Goal: Transaction & Acquisition: Purchase product/service

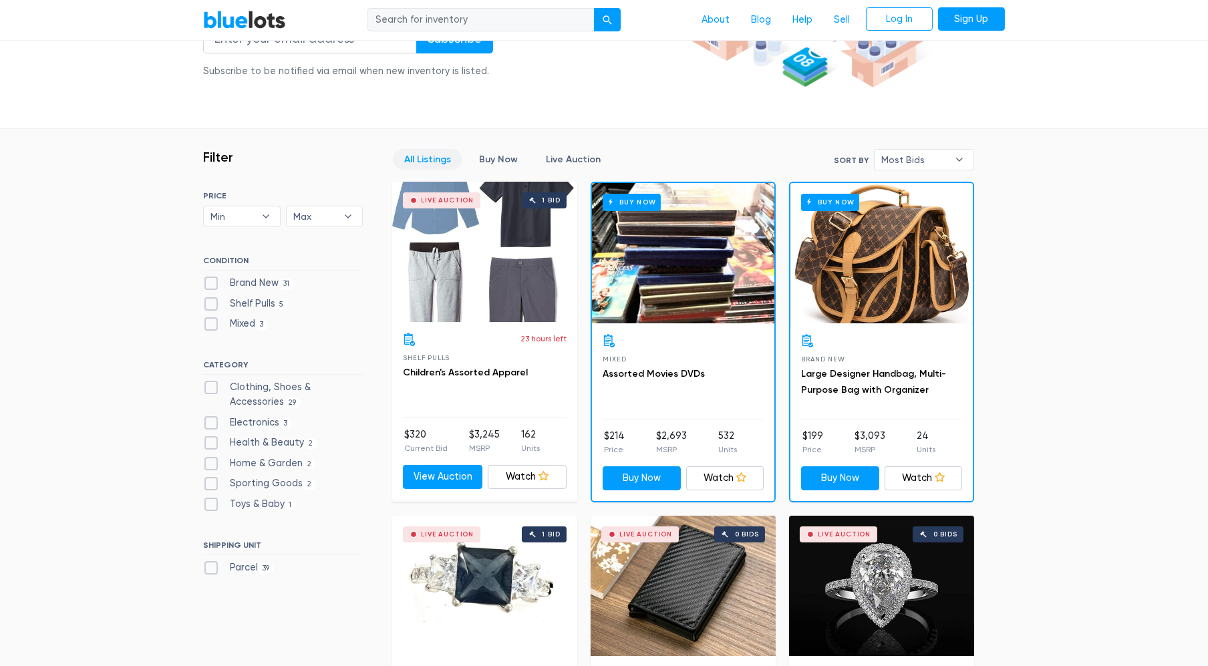
scroll to position [293, 0]
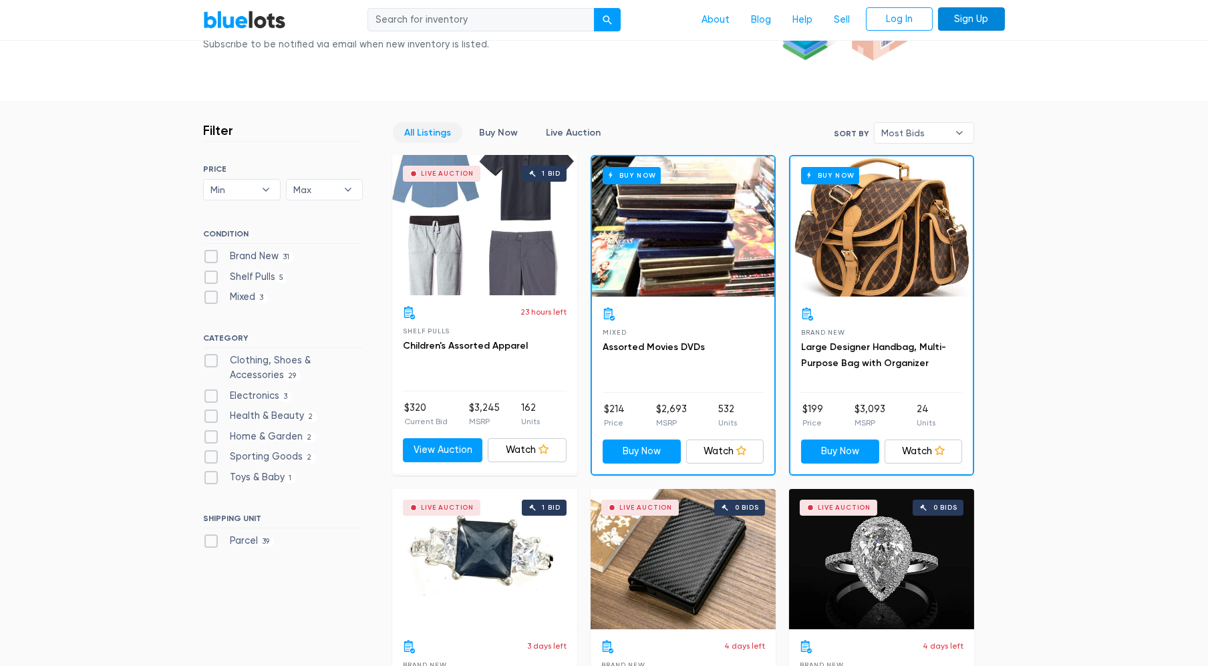
click at [990, 16] on link "Sign Up" at bounding box center [971, 19] width 67 height 24
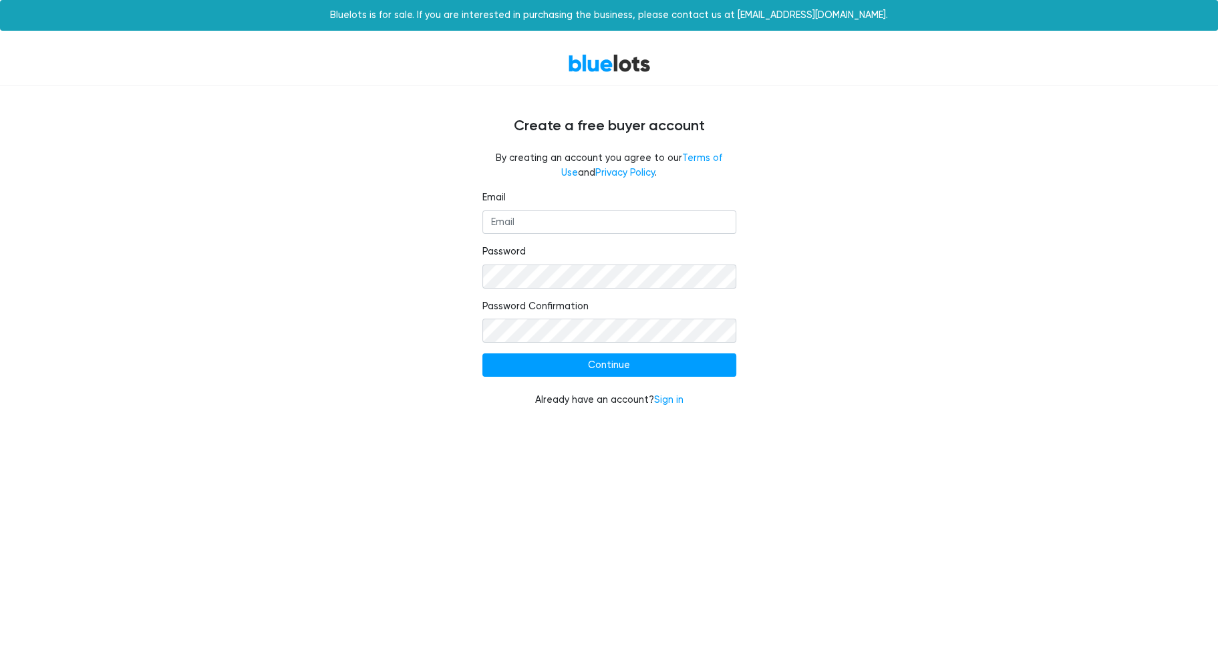
drag, startPoint x: 578, startPoint y: 209, endPoint x: 578, endPoint y: 223, distance: 14.0
click at [578, 223] on fieldset "Email" at bounding box center [609, 211] width 254 height 43
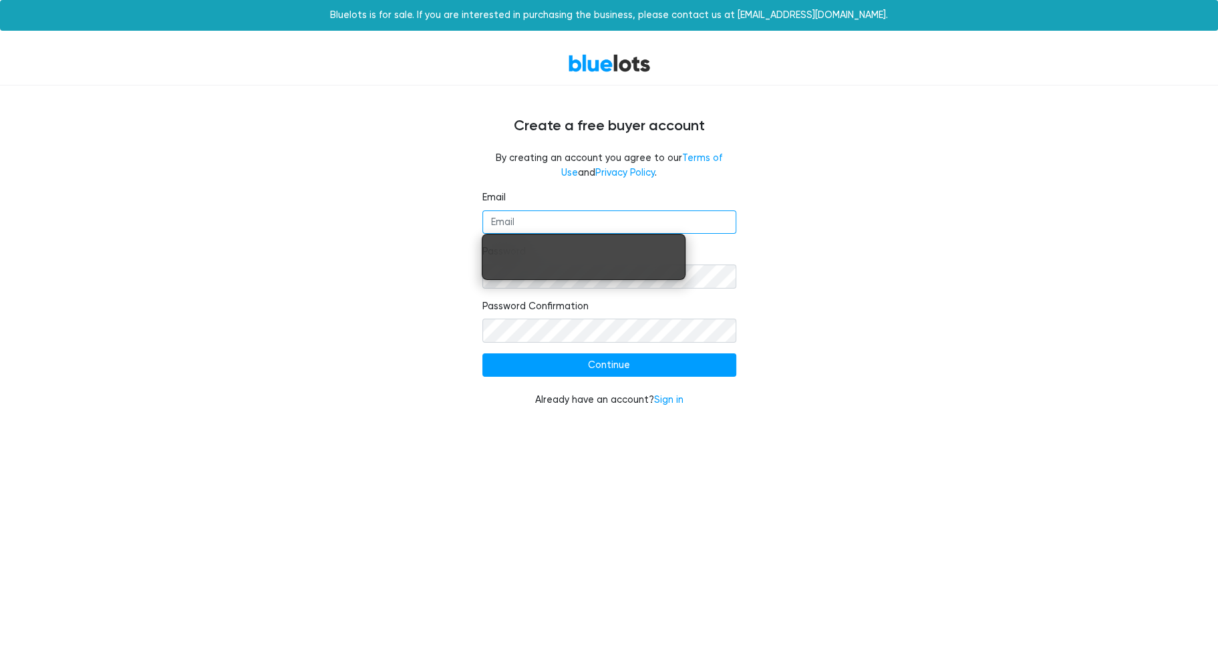
click at [578, 223] on input "Email" at bounding box center [609, 223] width 254 height 24
type input "alliemartin1225@gmail.com"
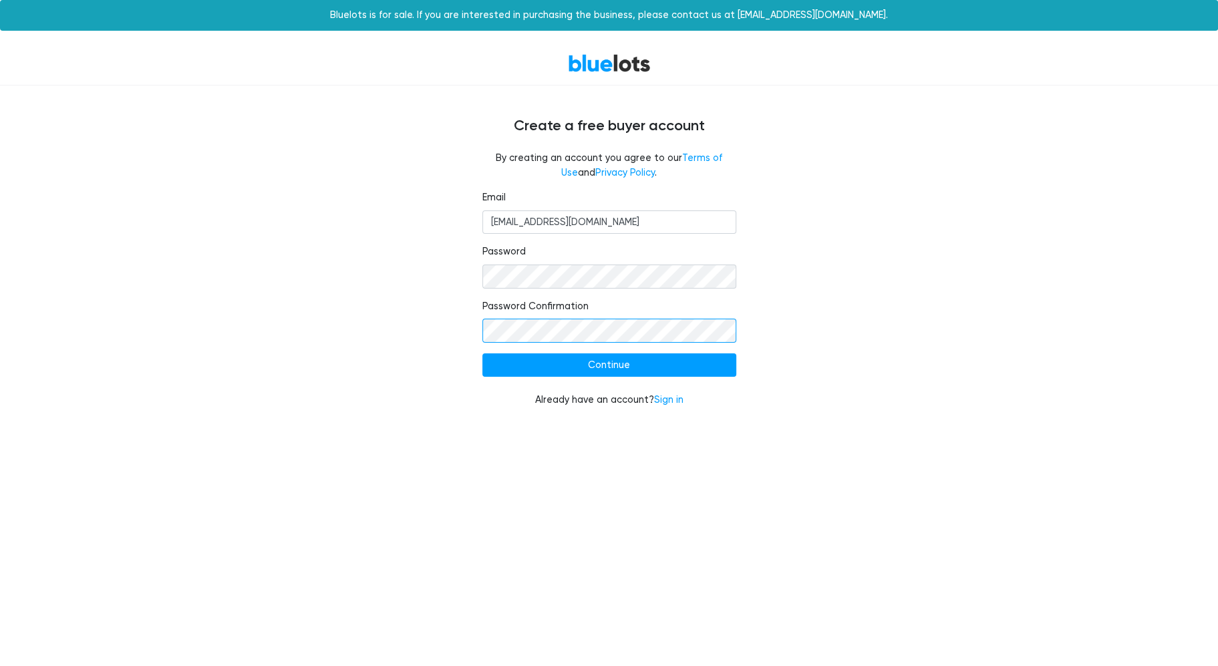
click at [482, 354] on input "Continue" at bounding box center [609, 366] width 254 height 24
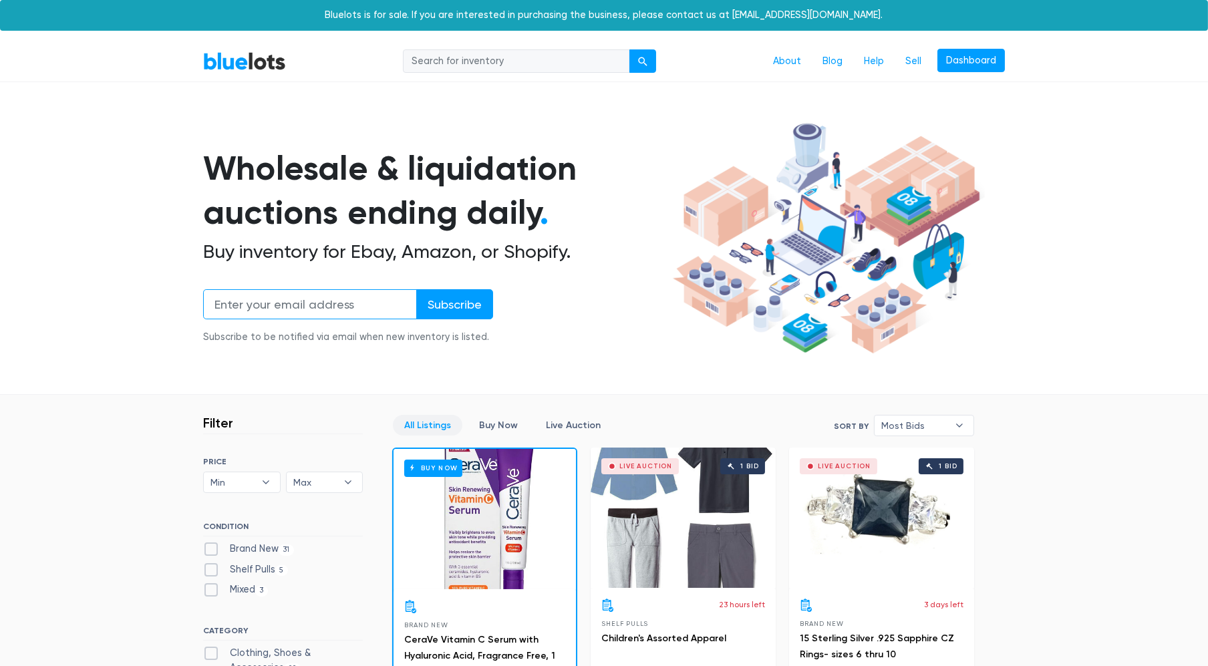
click at [271, 308] on input "email" at bounding box center [310, 304] width 214 height 30
type input "alliemartin1225@gmail.com"
click at [434, 305] on input "Subscribe" at bounding box center [454, 304] width 77 height 30
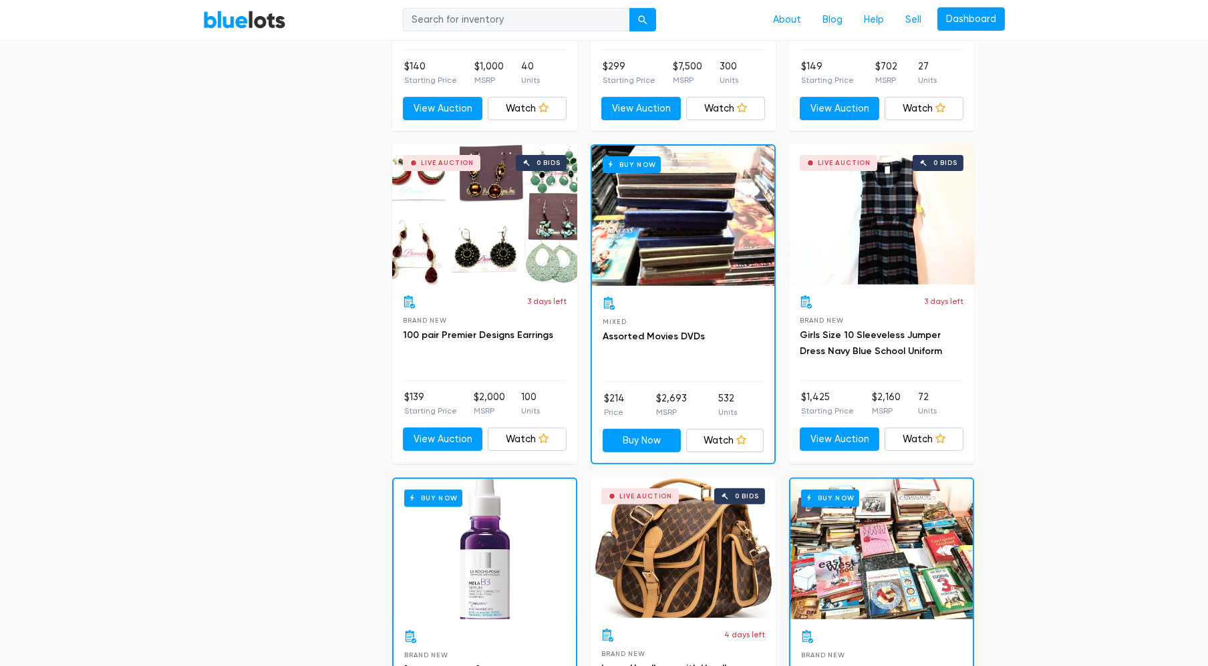
scroll to position [1142, 0]
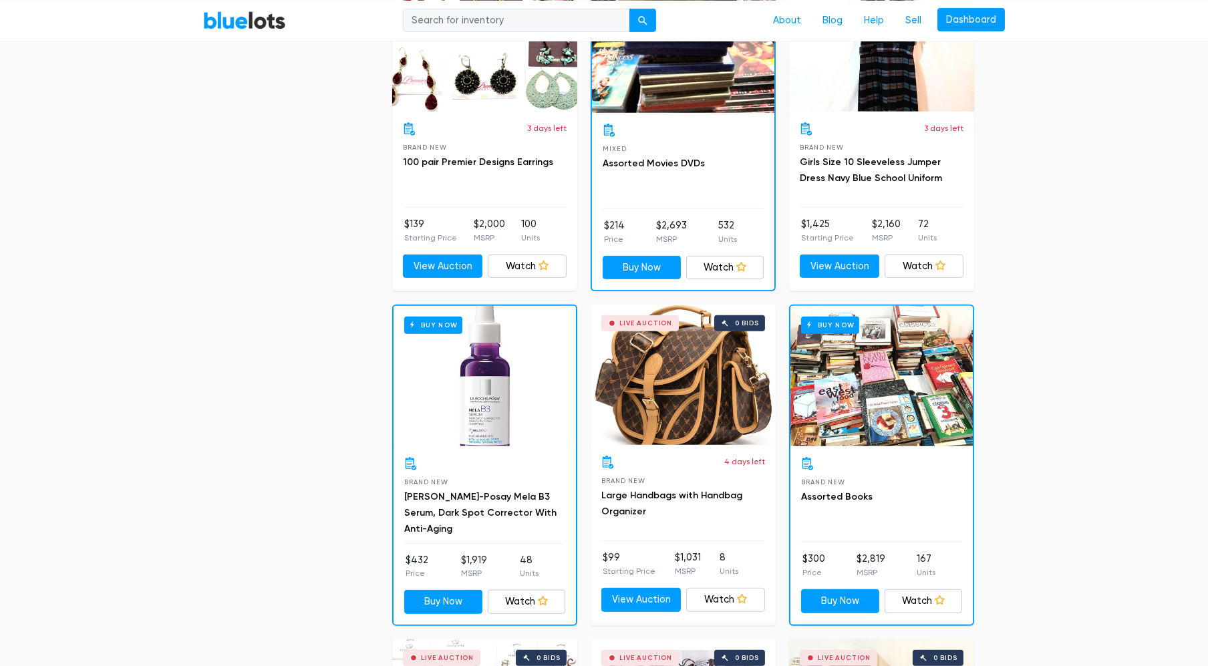
drag, startPoint x: 1203, startPoint y: 184, endPoint x: 1196, endPoint y: 169, distance: 16.4
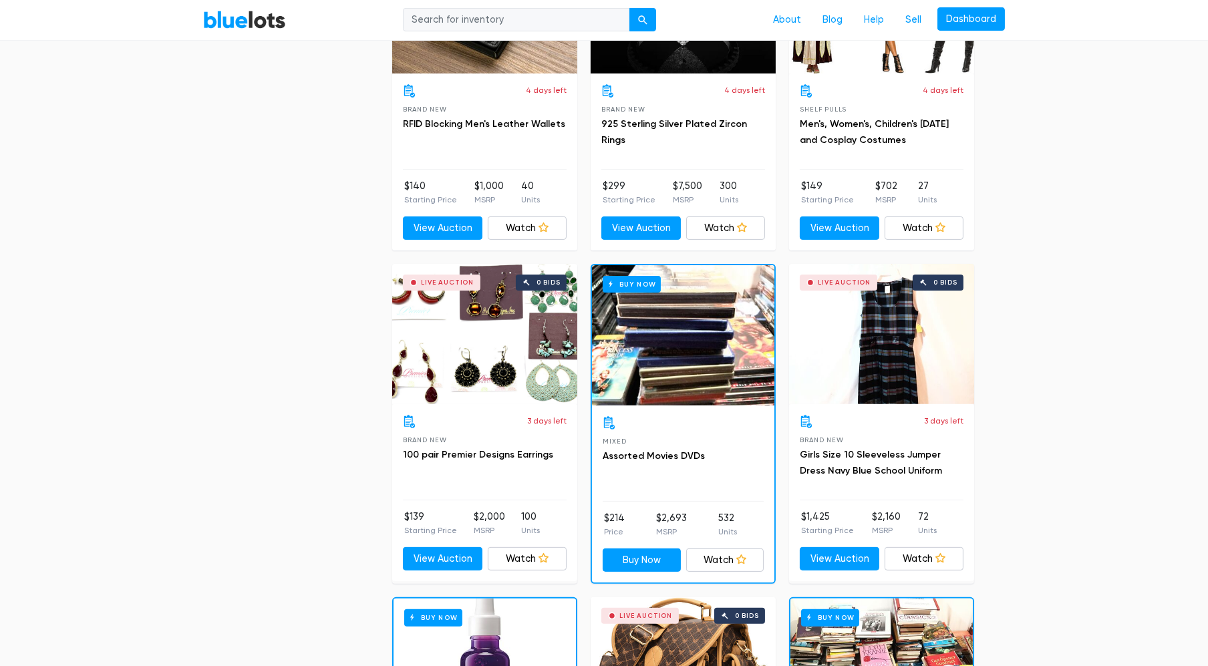
scroll to position [0, 0]
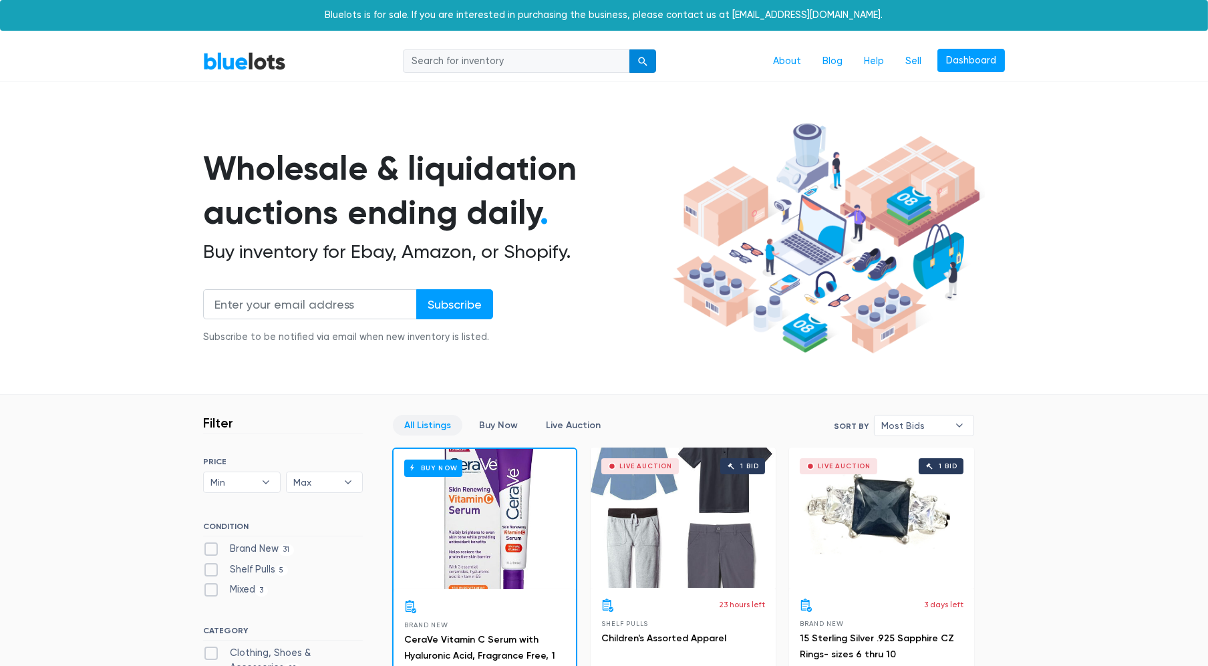
click at [641, 61] on div "submit" at bounding box center [642, 61] width 9 height 9
click at [984, 55] on link "Dashboard" at bounding box center [971, 61] width 67 height 24
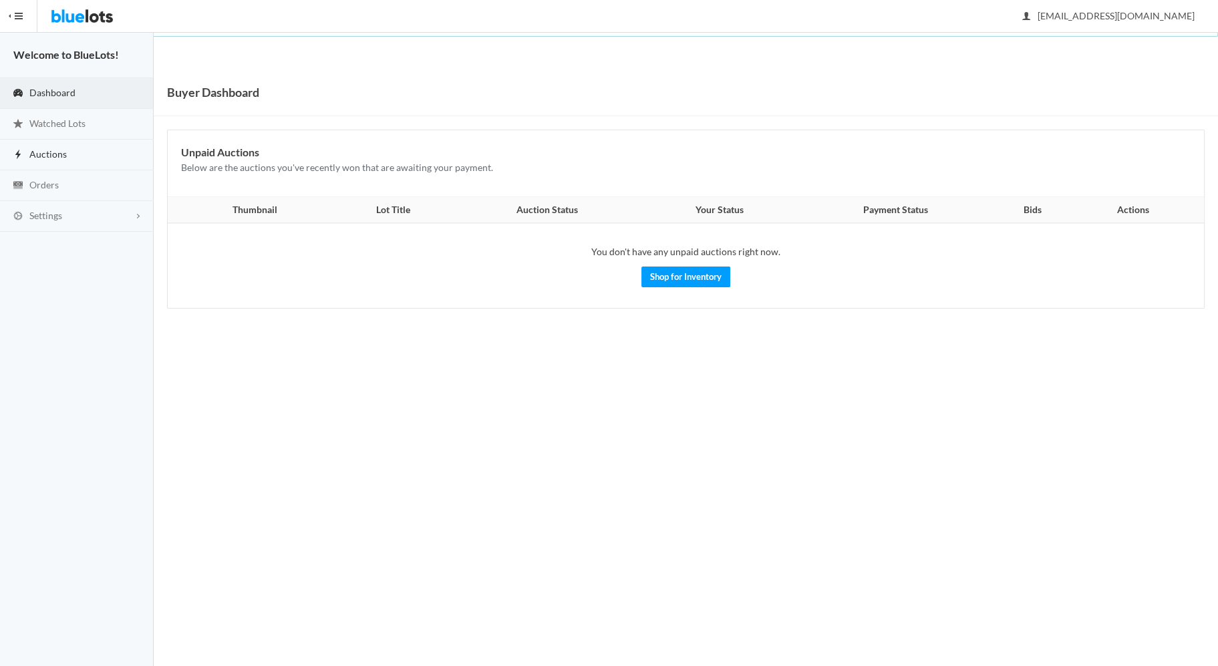
click at [67, 143] on link "Auctions" at bounding box center [77, 155] width 154 height 31
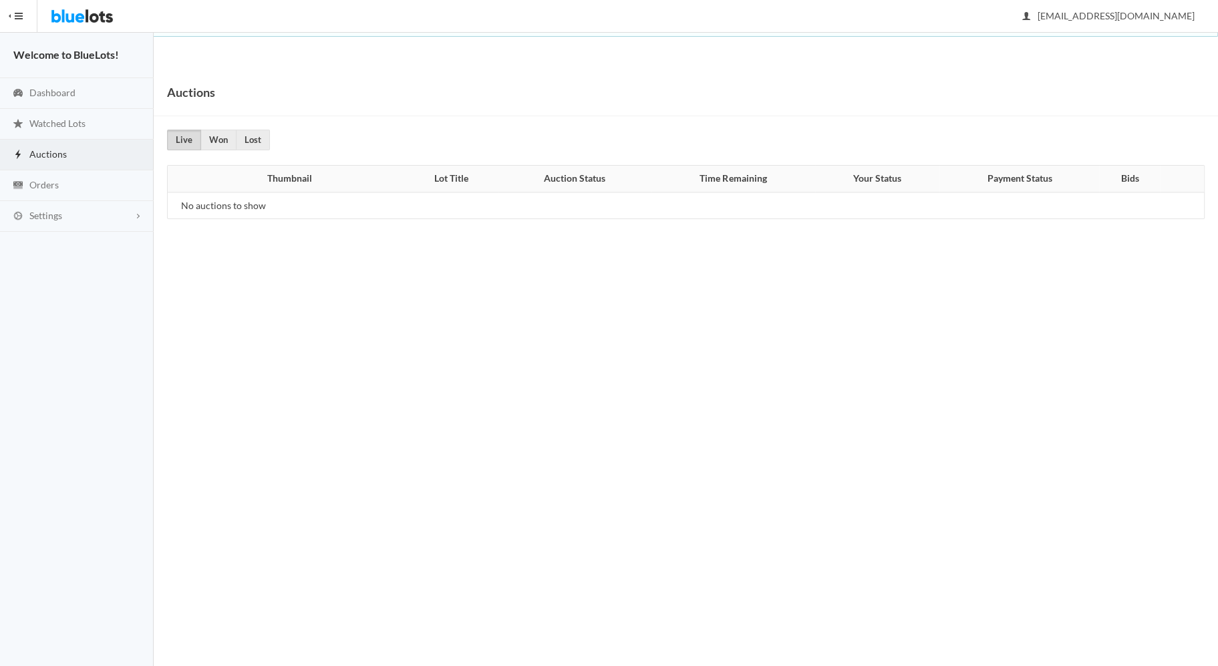
click at [20, 27] on button "HIDE MENU" at bounding box center [18, 16] width 37 height 32
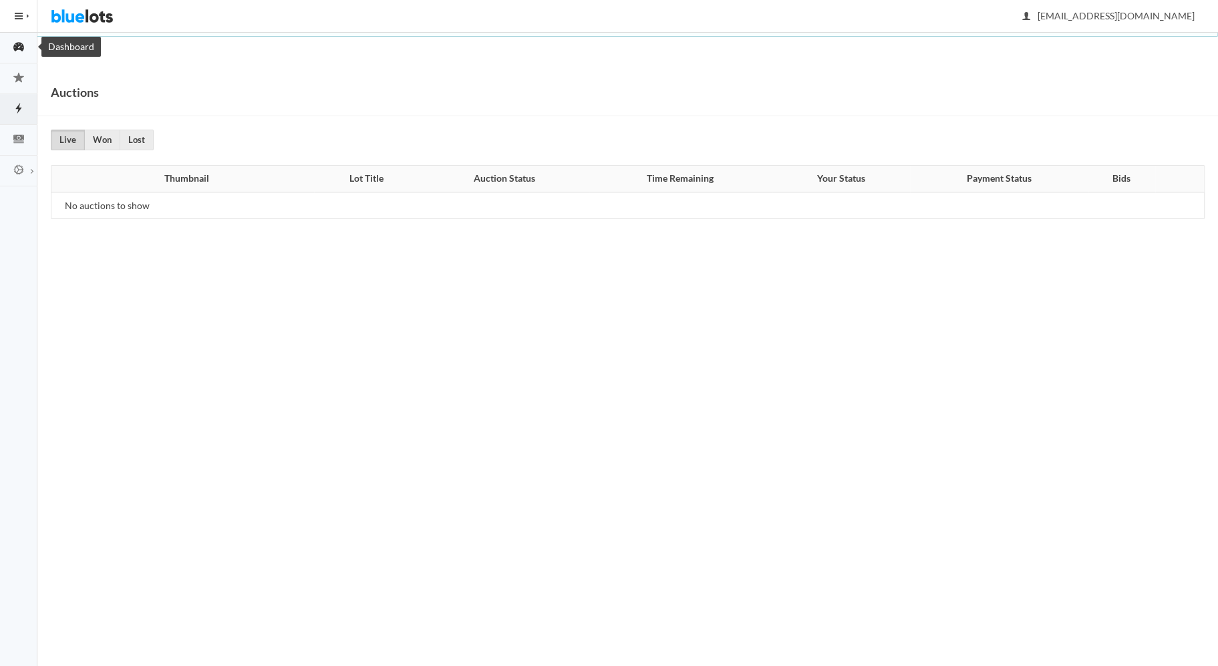
click at [18, 53] on ion-icon "speedometer" at bounding box center [18, 48] width 37 height 14
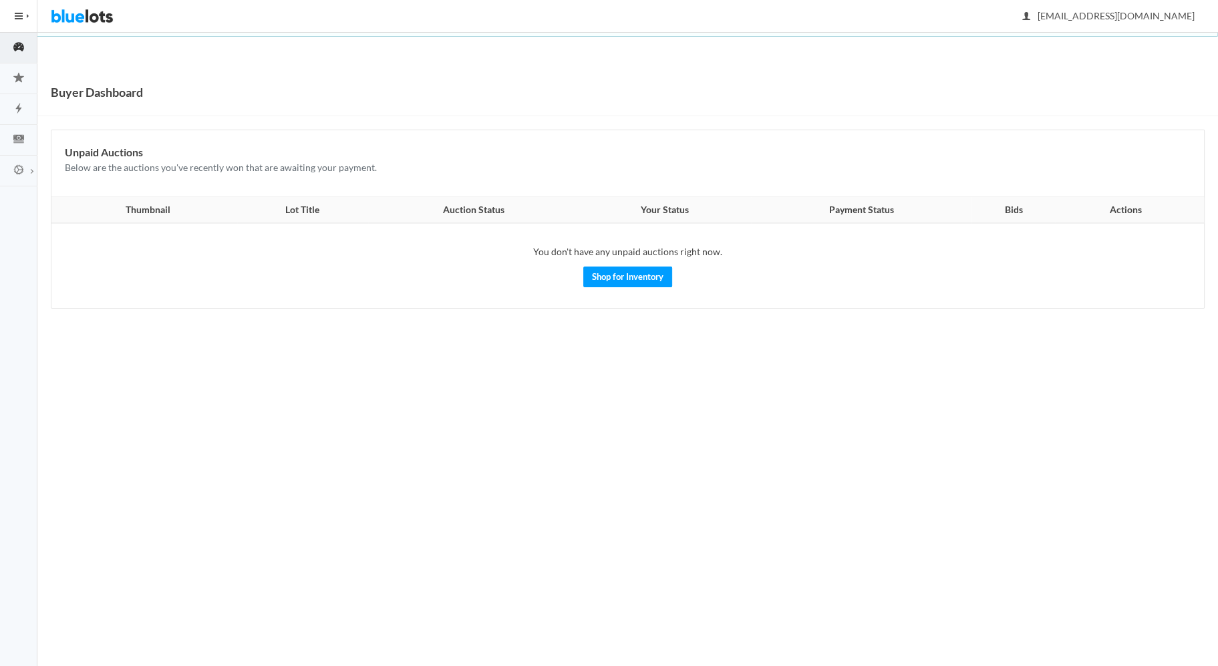
click at [21, 15] on span "button" at bounding box center [19, 15] width 8 height 1
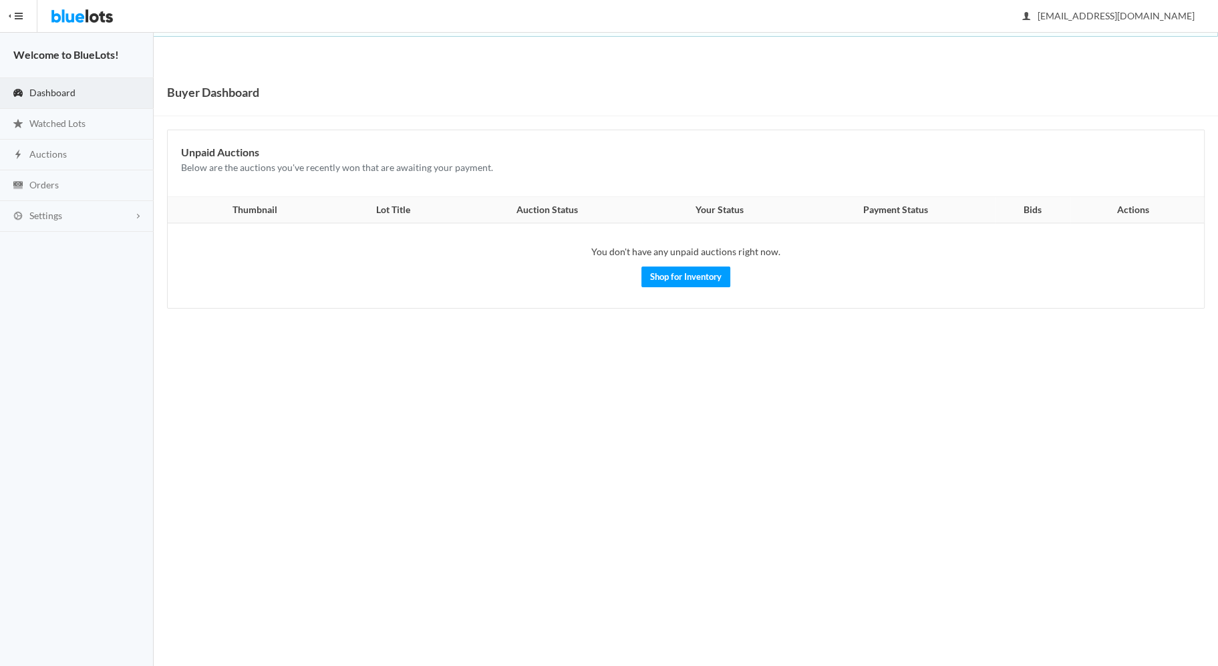
click at [23, 11] on button "HIDE MENU" at bounding box center [18, 16] width 37 height 32
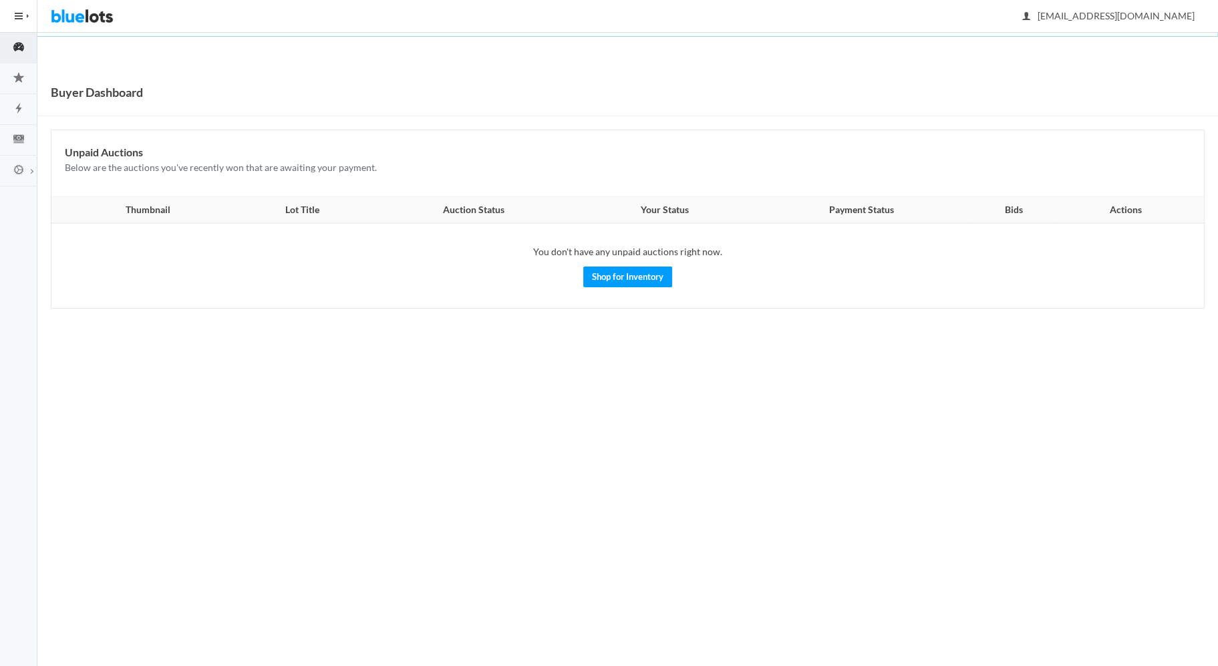
click at [10, 18] on button "HIDE MENU" at bounding box center [18, 16] width 37 height 32
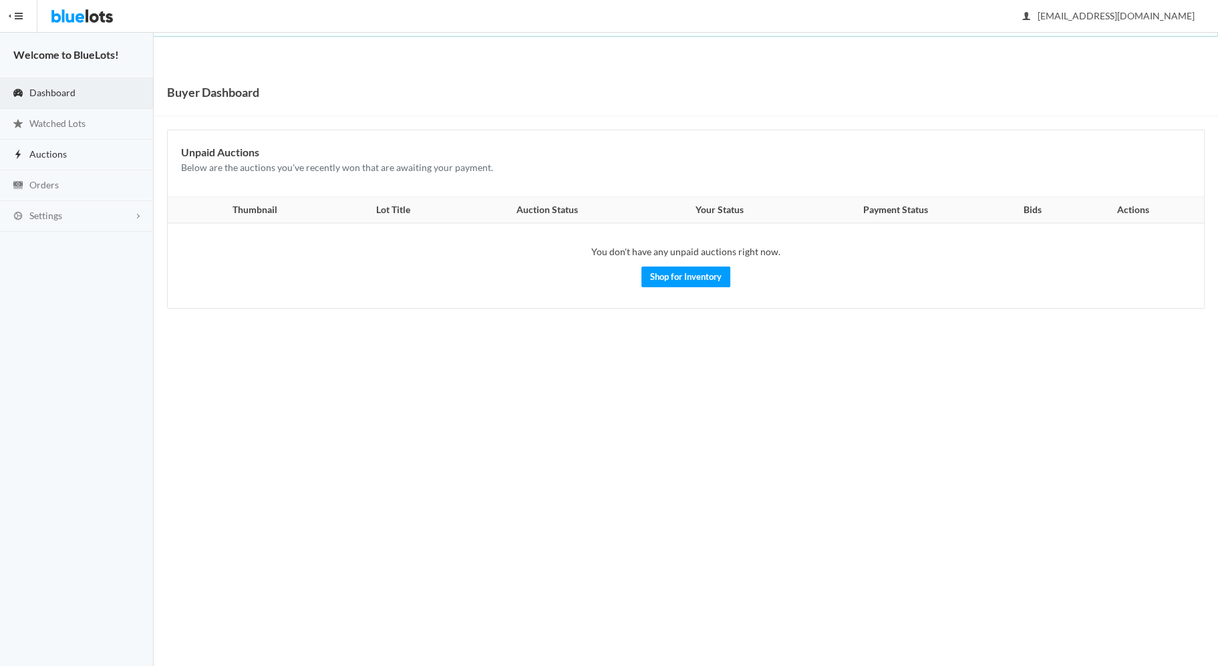
click at [39, 152] on span "Auctions" at bounding box center [47, 153] width 37 height 11
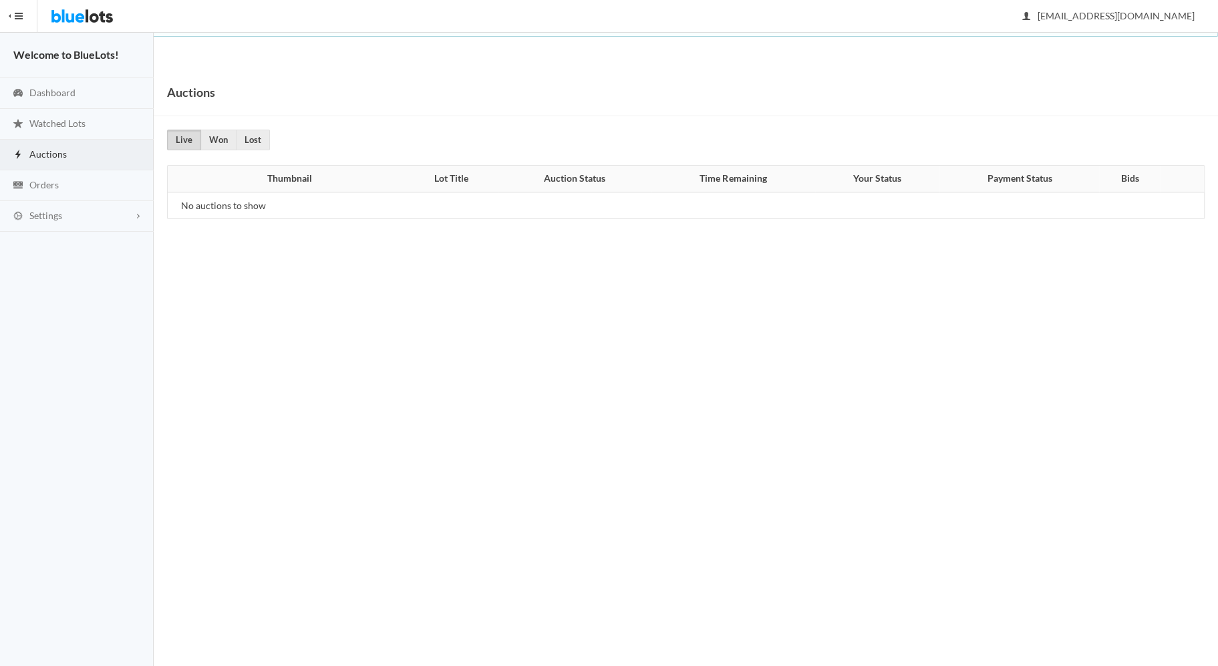
click at [71, 13] on img at bounding box center [82, 16] width 63 height 32
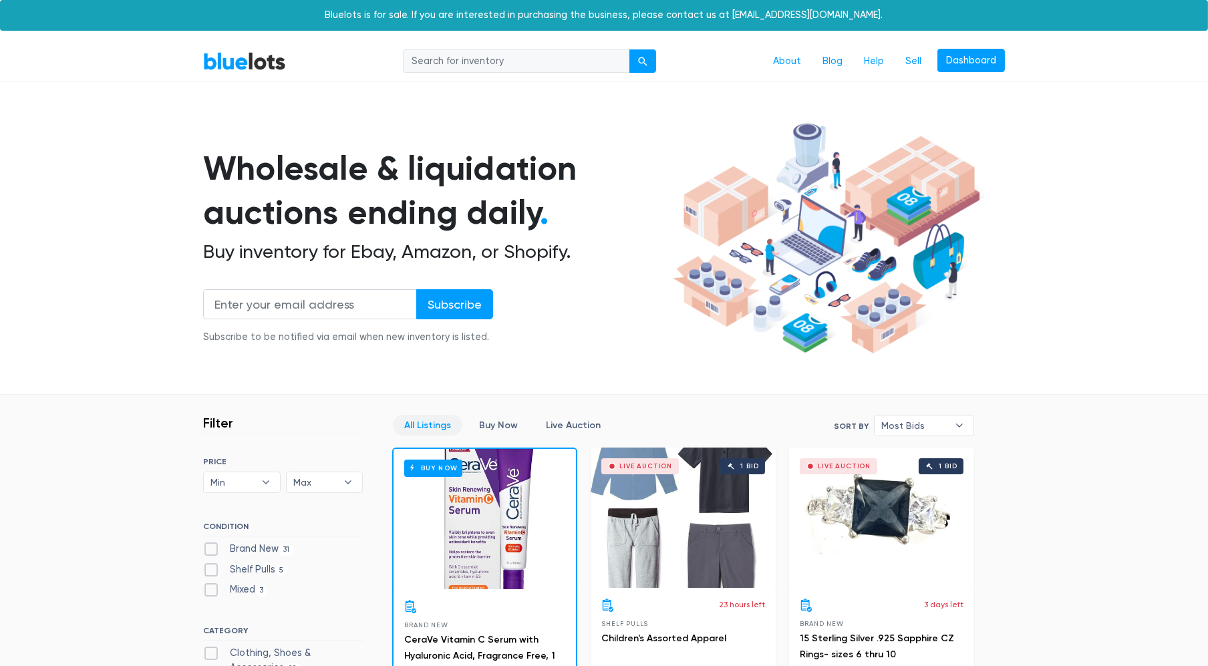
click at [218, 538] on div "CONDITION Brand New 31 Shelf Pulls 5 Mixed 3" at bounding box center [283, 562] width 160 height 81
click at [216, 547] on label "Brand New 31" at bounding box center [248, 549] width 91 height 15
click at [212, 547] on New"] "Brand New 31" at bounding box center [207, 546] width 9 height 9
checkbox New"] "true"
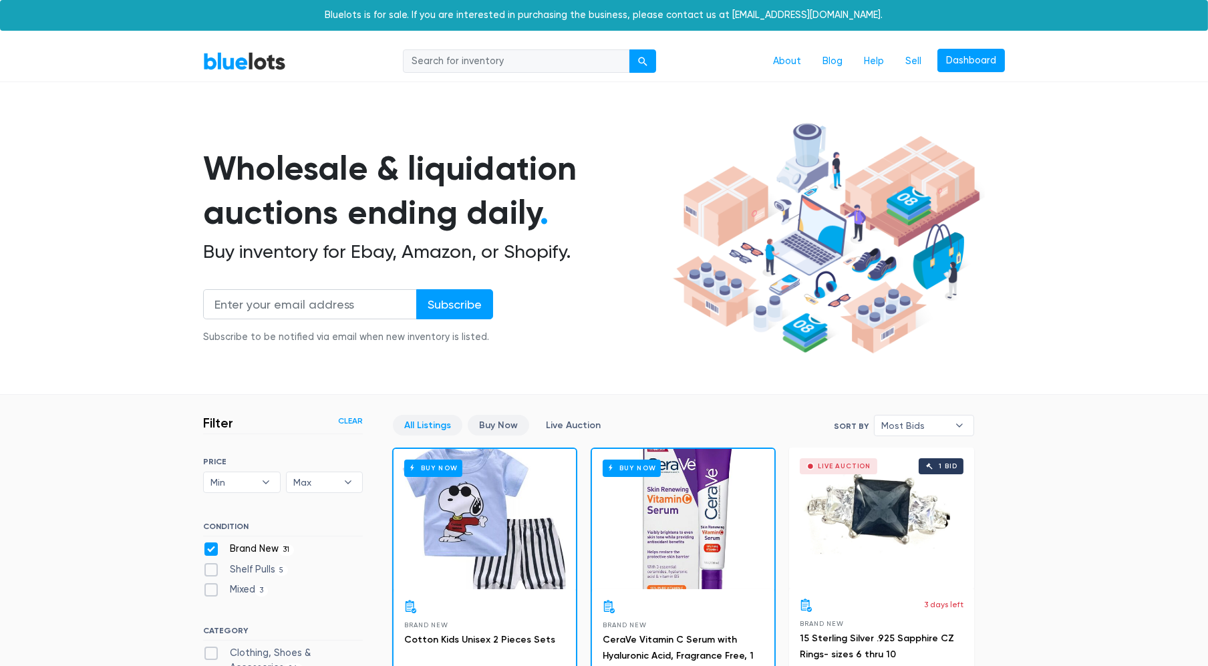
click at [501, 423] on link "Buy Now" at bounding box center [498, 425] width 61 height 21
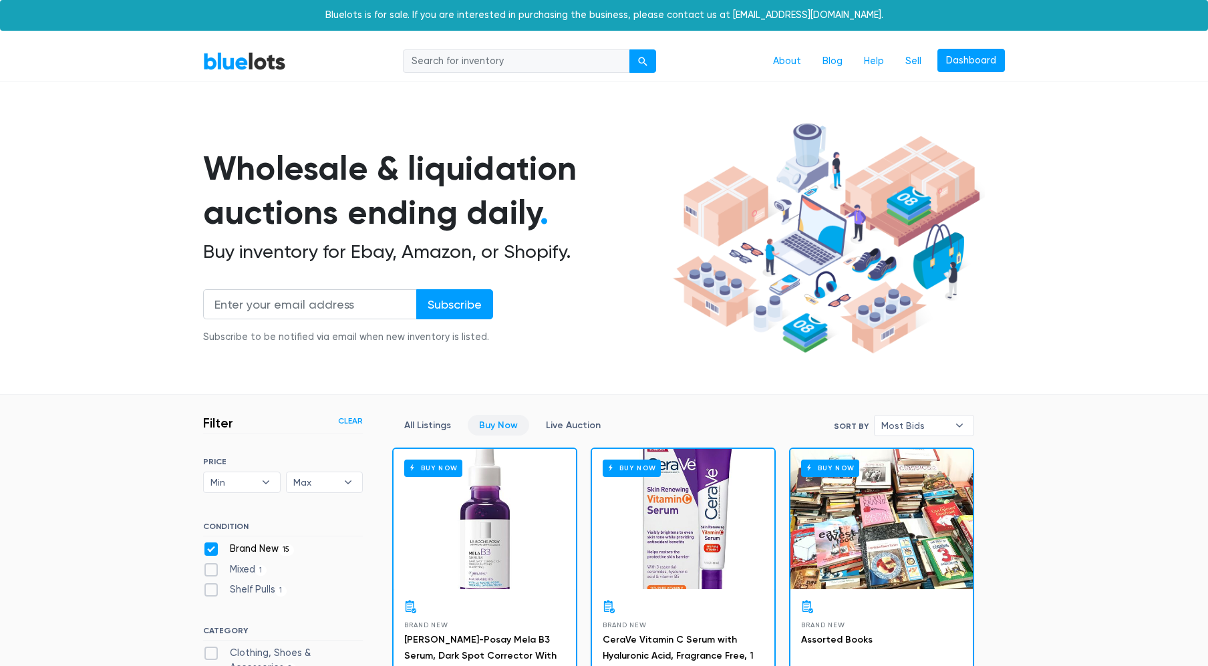
scroll to position [360, 0]
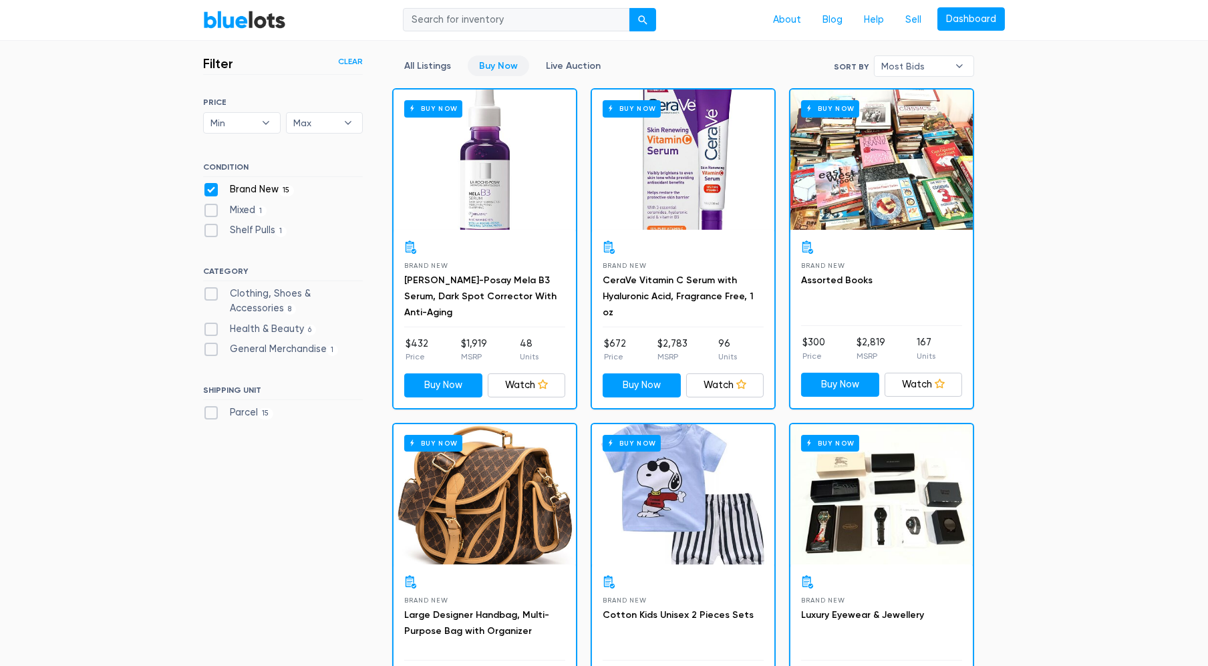
drag, startPoint x: 1207, startPoint y: 134, endPoint x: 1216, endPoint y: 233, distance: 98.7
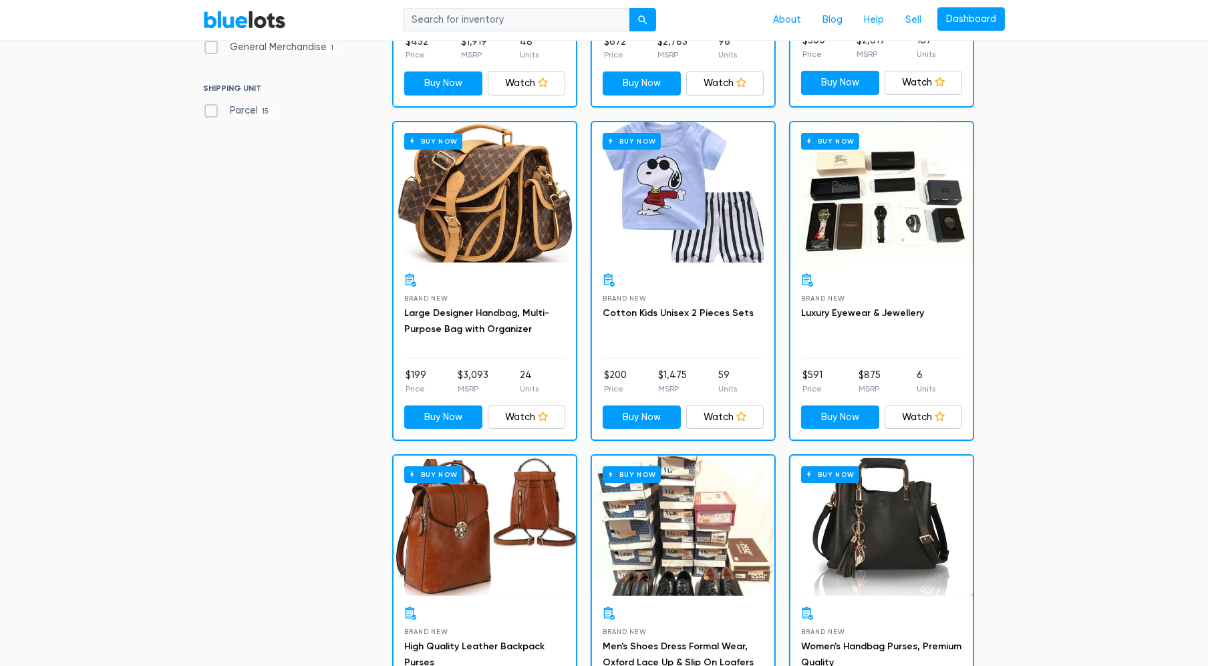
scroll to position [664, 0]
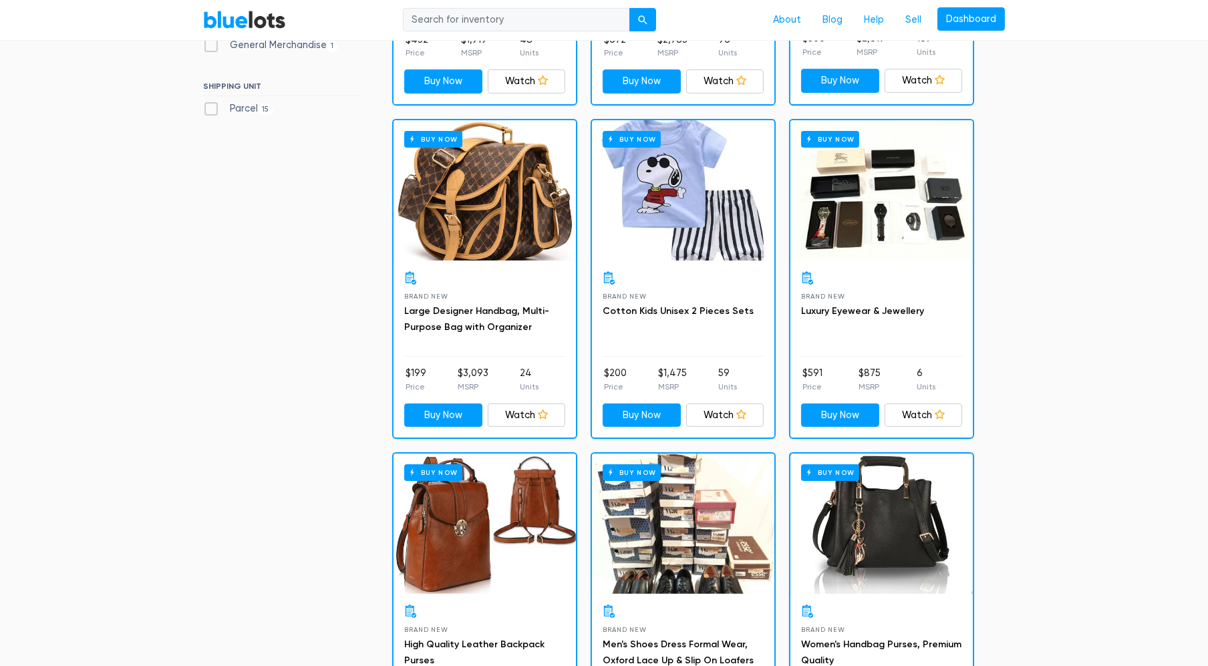
click at [870, 182] on div "Buy Now" at bounding box center [882, 190] width 182 height 140
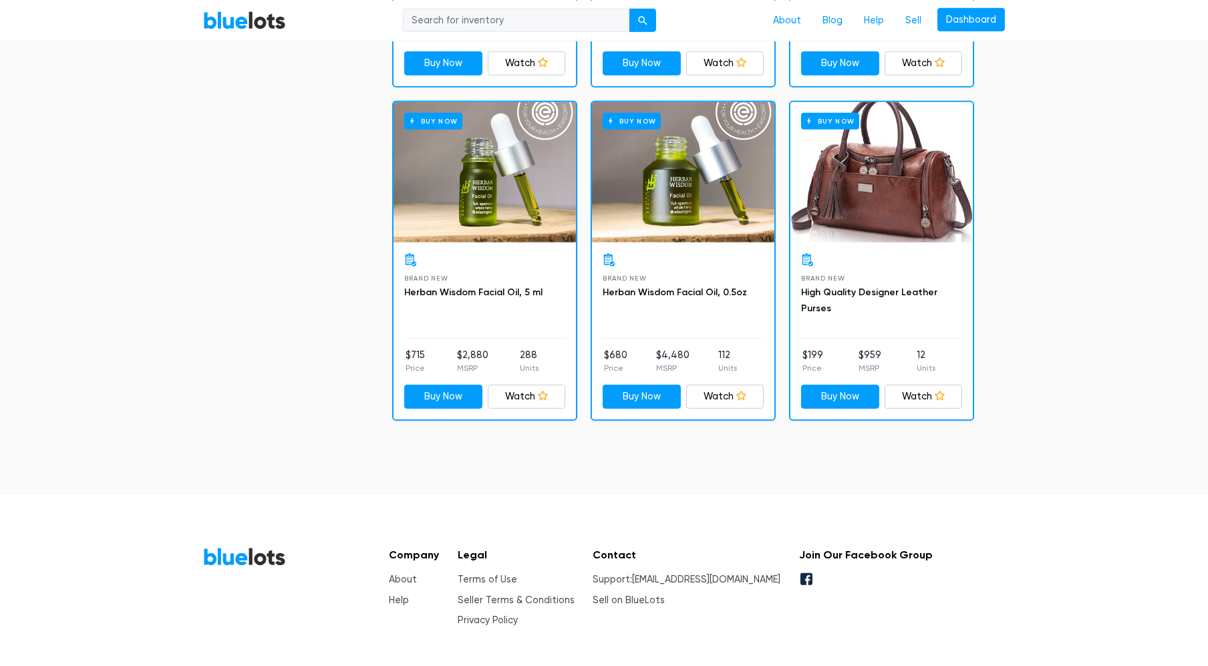
scroll to position [1686, 0]
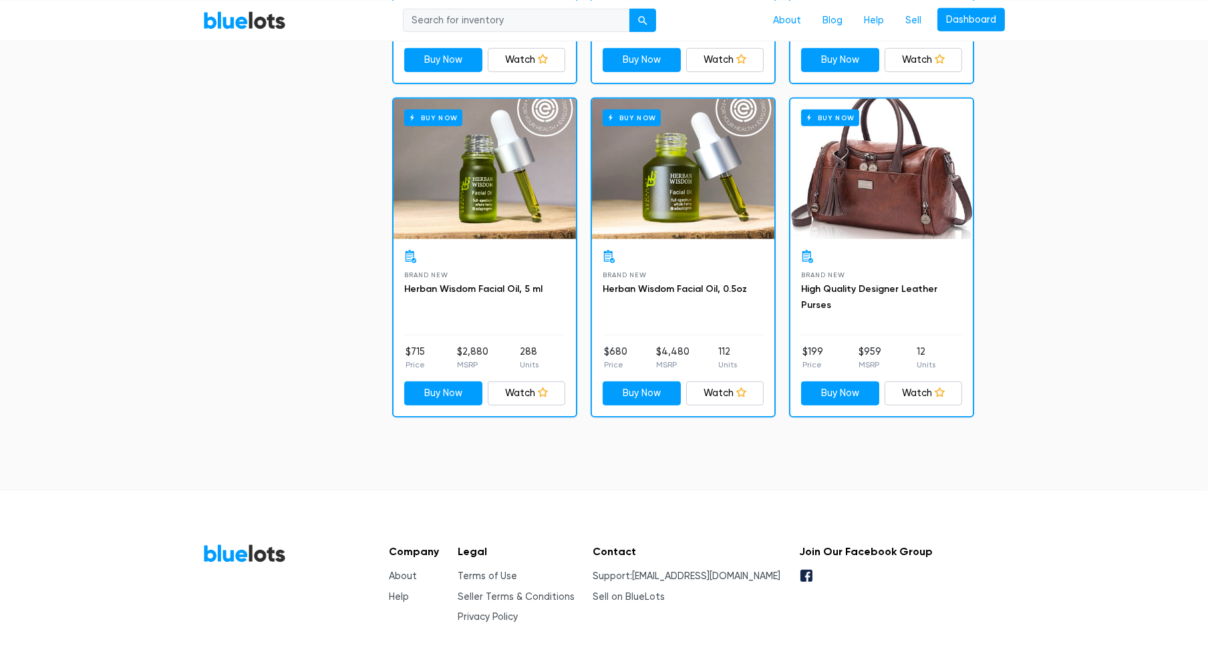
click at [556, 137] on div "Buy Now" at bounding box center [485, 169] width 182 height 140
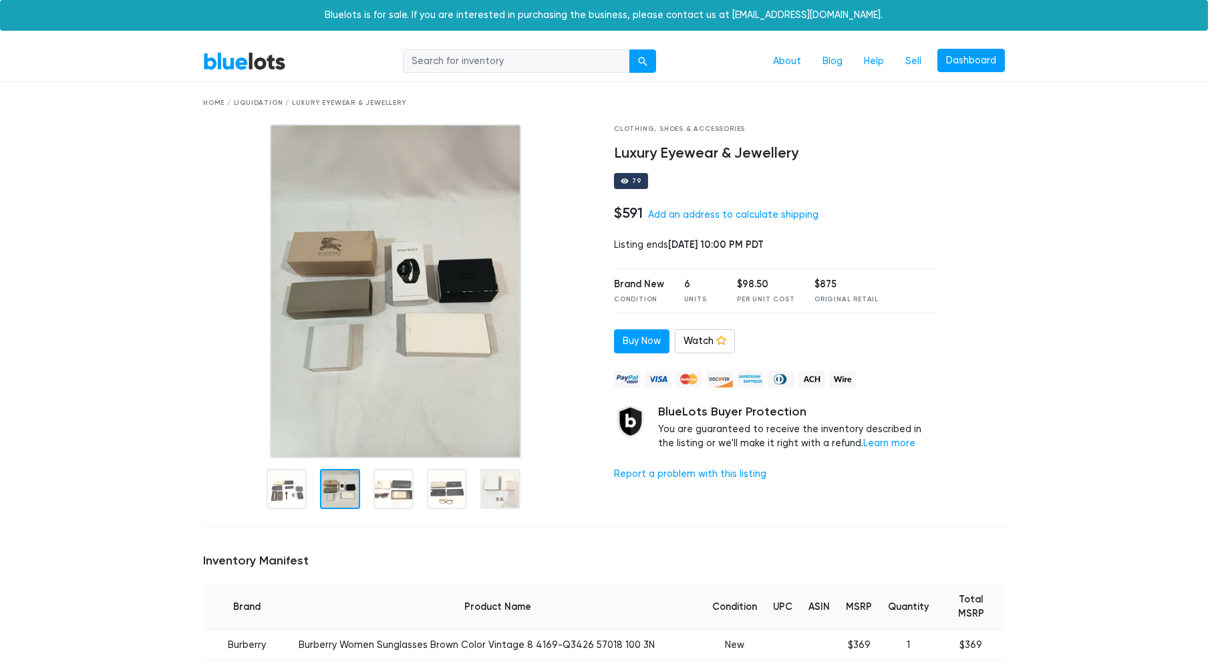
click at [338, 425] on img at bounding box center [395, 291] width 251 height 334
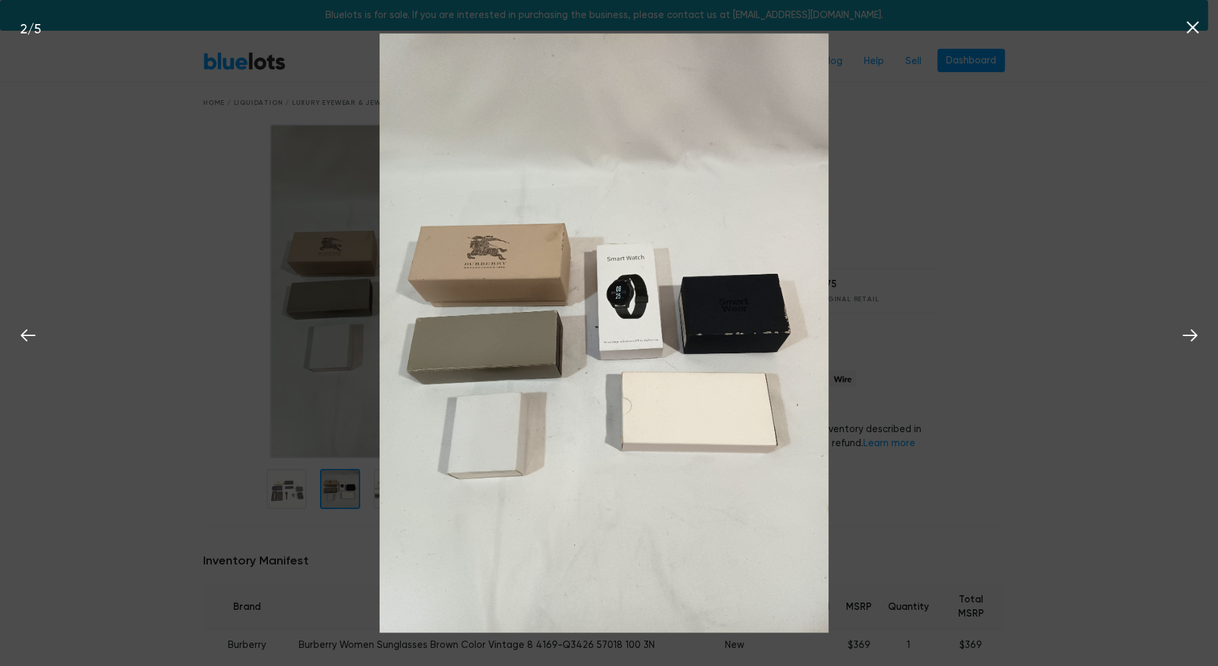
click at [251, 440] on div "2 / 5" at bounding box center [609, 333] width 1218 height 666
